Goal: Task Accomplishment & Management: Use online tool/utility

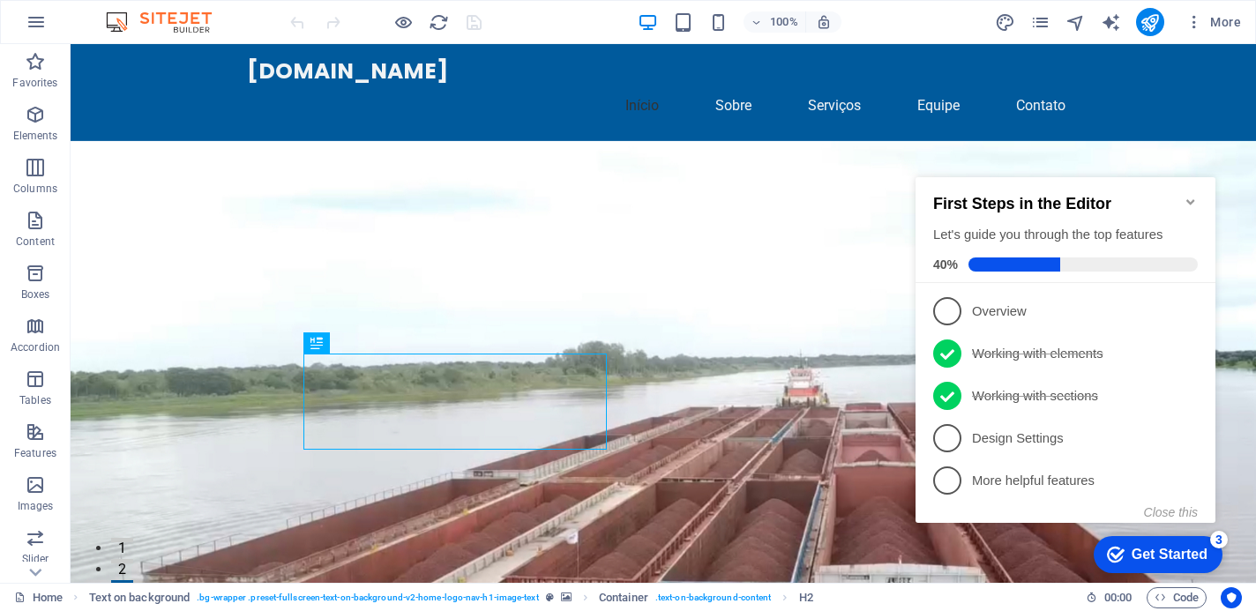
click at [1190, 195] on icon "Minimize checklist" at bounding box center [1190, 202] width 14 height 14
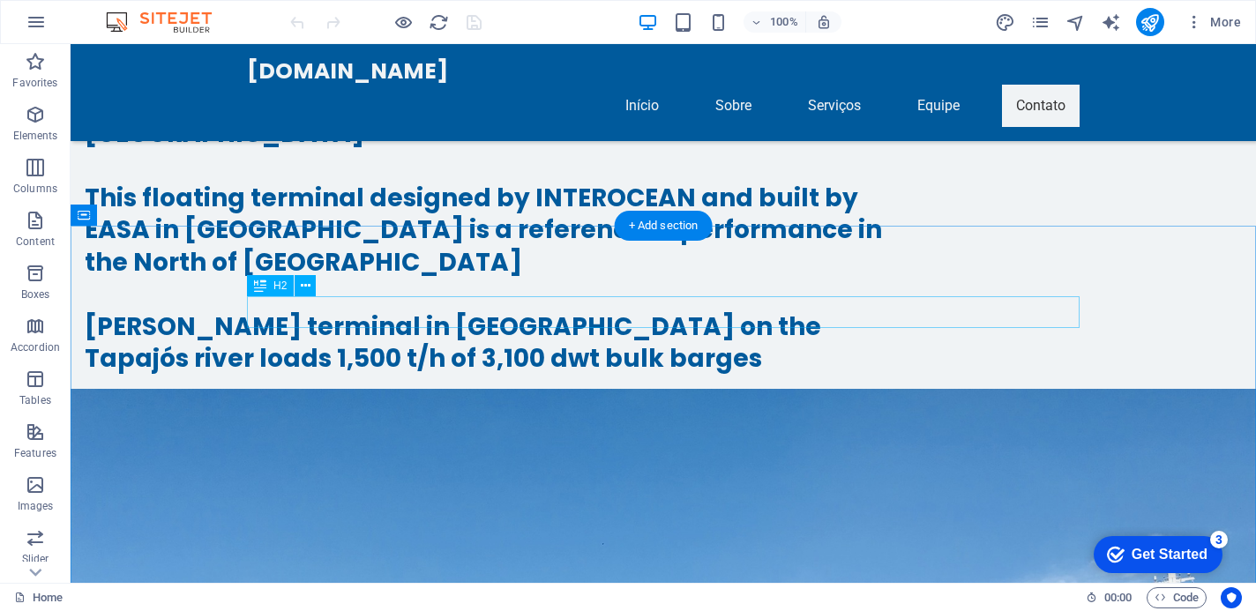
scroll to position [7728, 0]
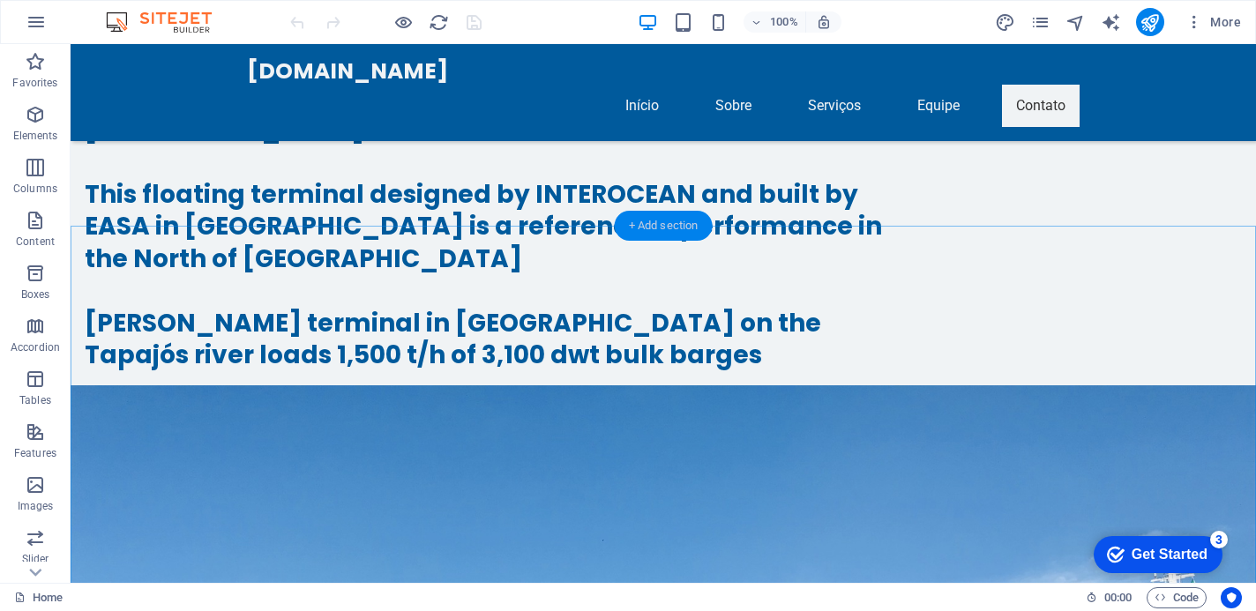
drag, startPoint x: 669, startPoint y: 231, endPoint x: 295, endPoint y: 187, distance: 376.5
click at [669, 231] on div "+ Add section" at bounding box center [664, 226] width 98 height 30
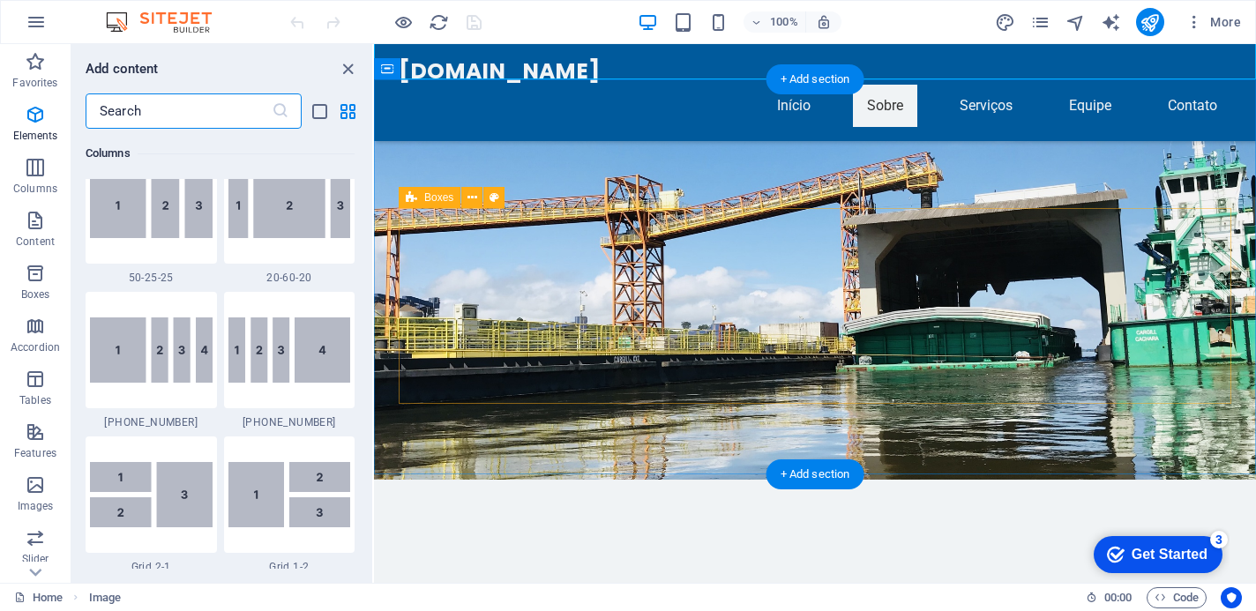
scroll to position [3085, 0]
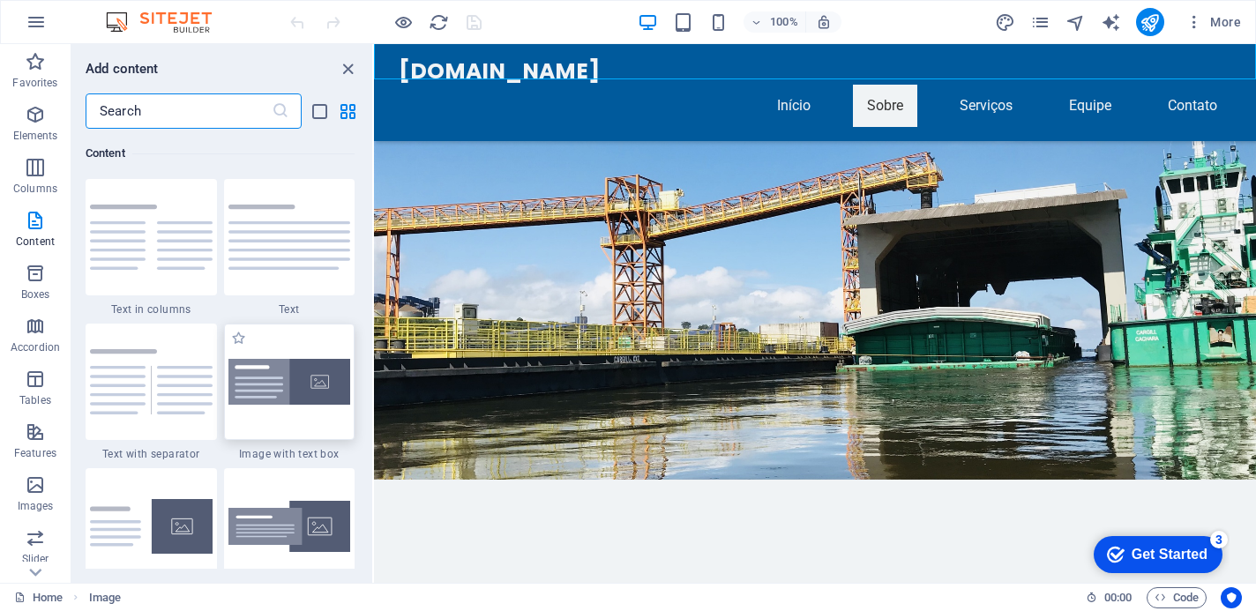
click at [317, 386] on img at bounding box center [289, 382] width 123 height 47
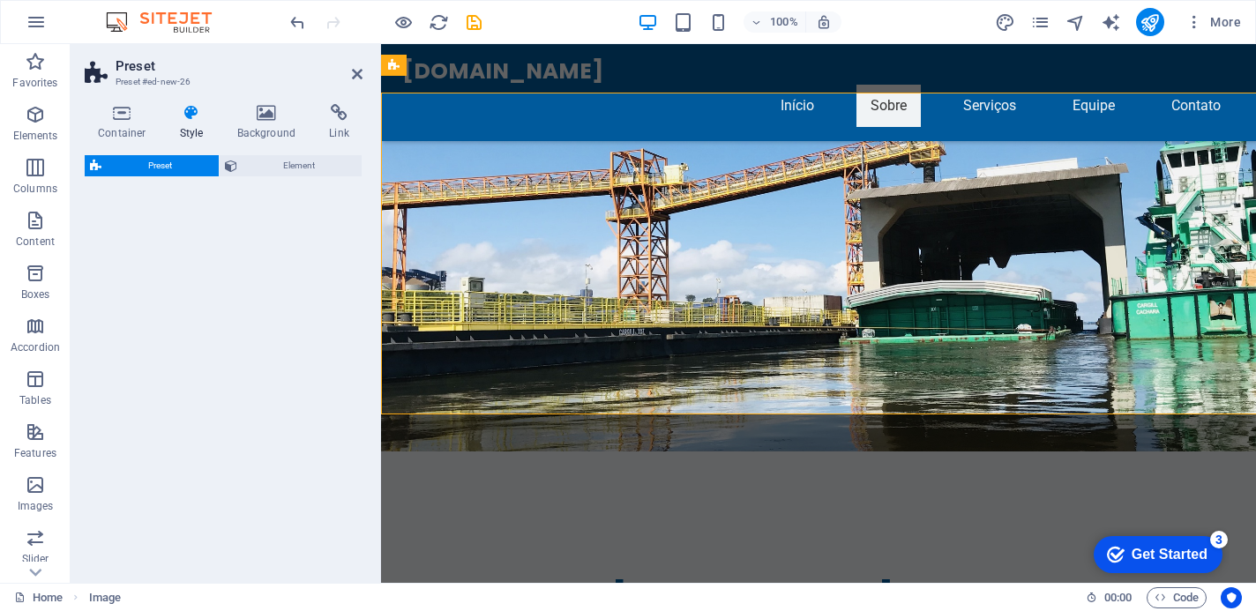
scroll to position [7122, 0]
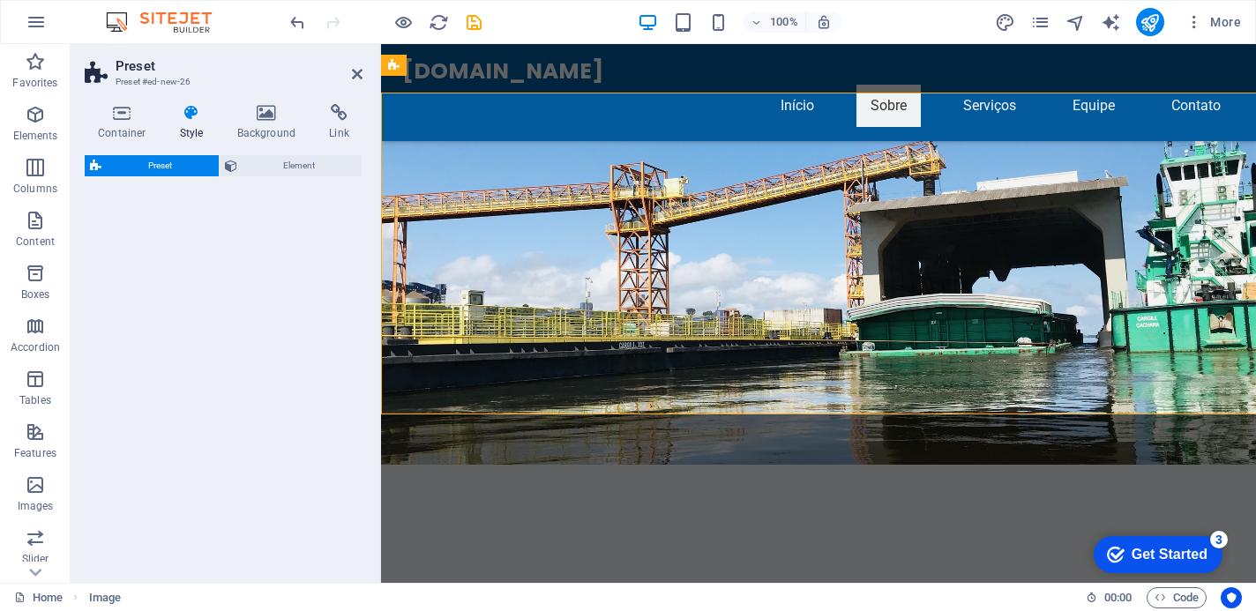
select select "rem"
select select "px"
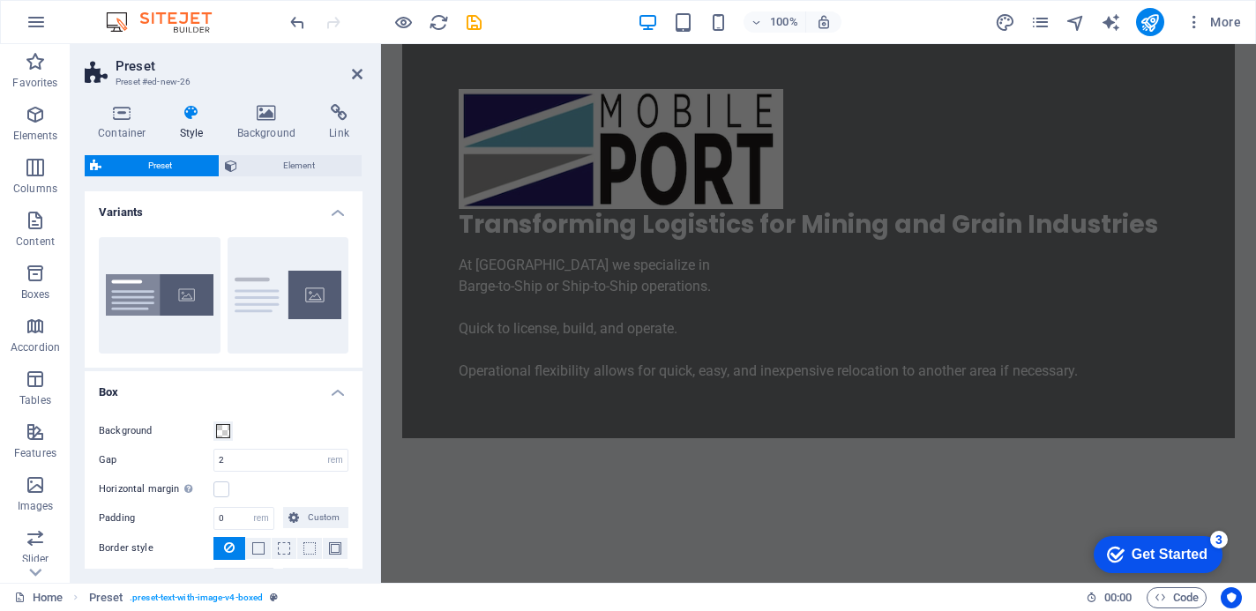
scroll to position [0, 0]
